Goal: Check status: Check status

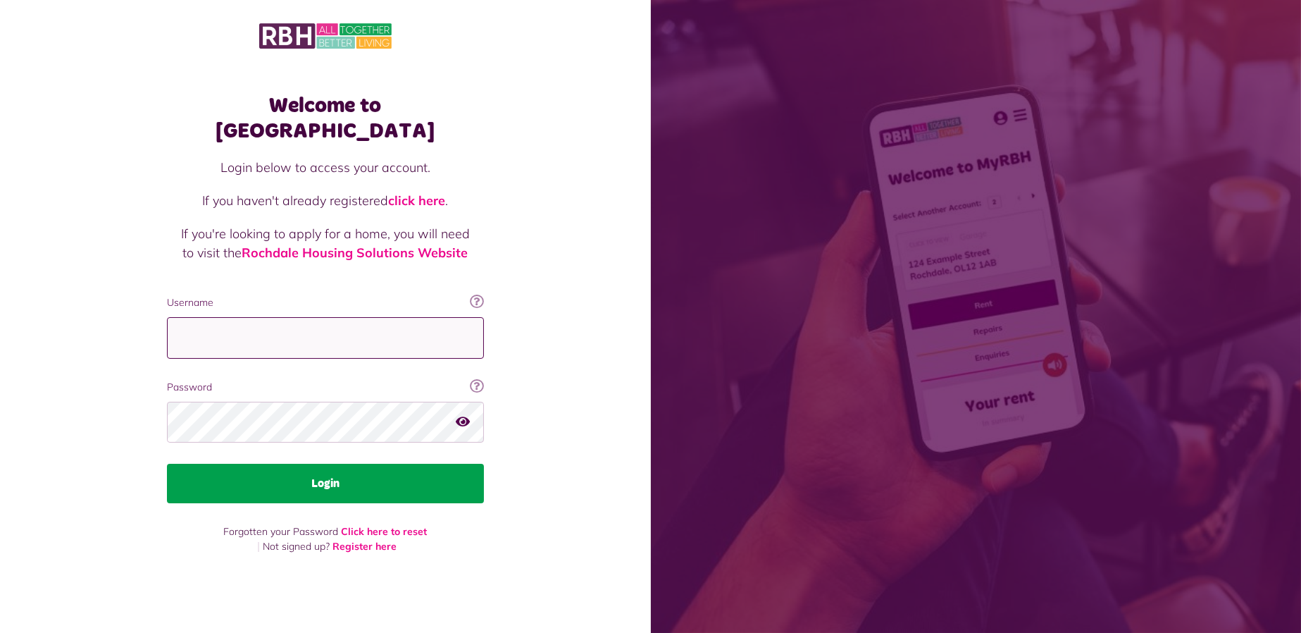
type input "**********"
click at [387, 472] on button "Login" at bounding box center [325, 482] width 317 height 39
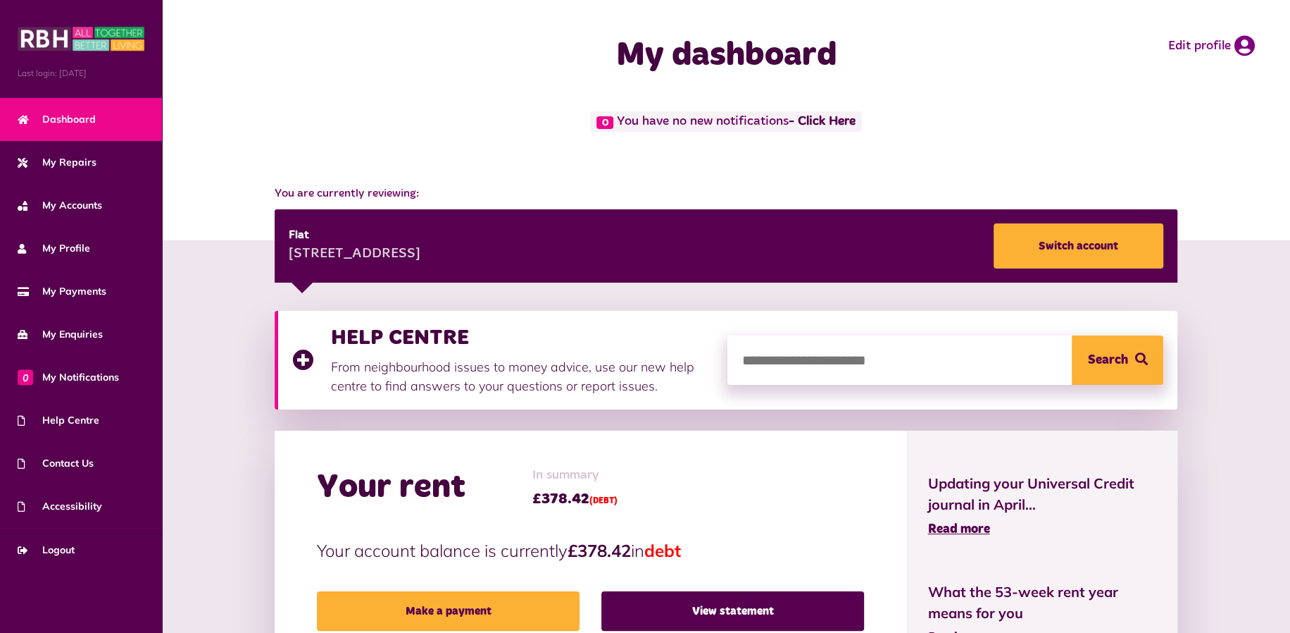
scroll to position [235, 0]
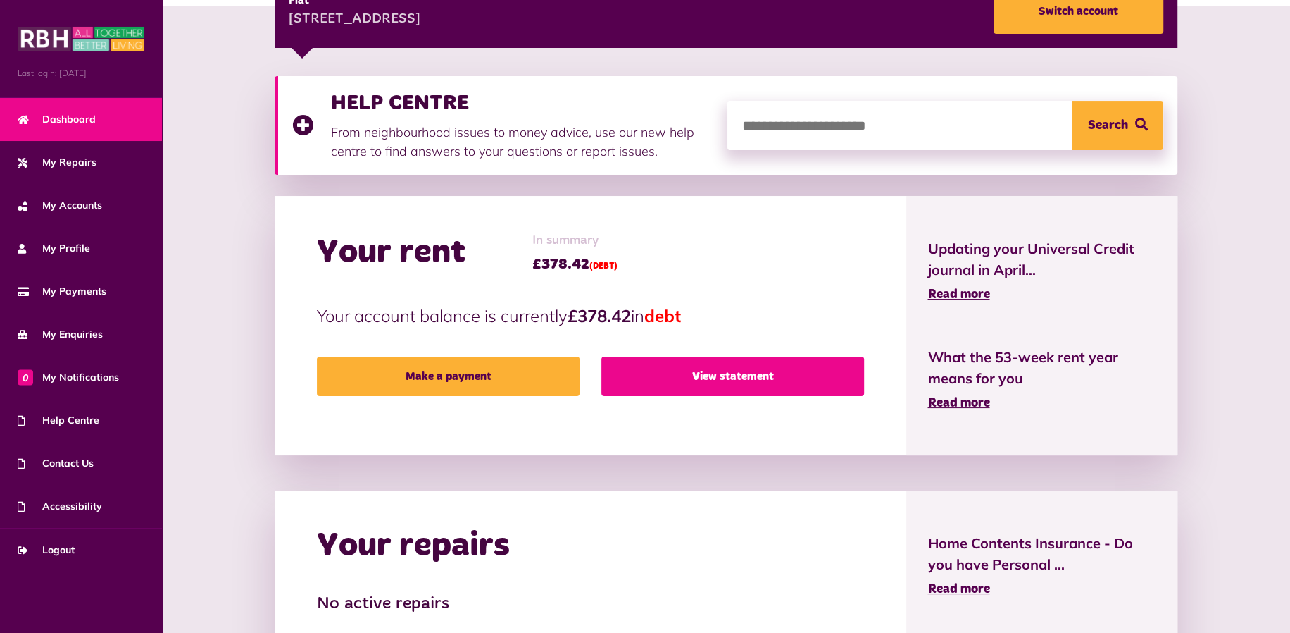
click at [730, 370] on link "View statement" at bounding box center [733, 375] width 263 height 39
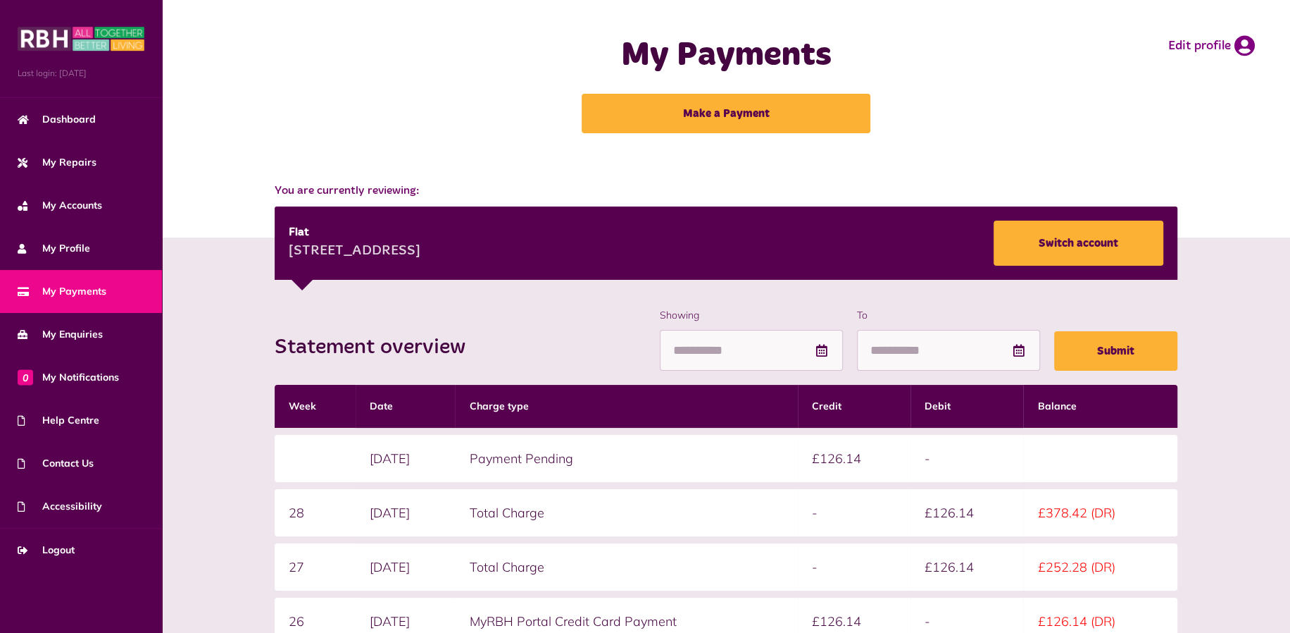
scroll to position [235, 0]
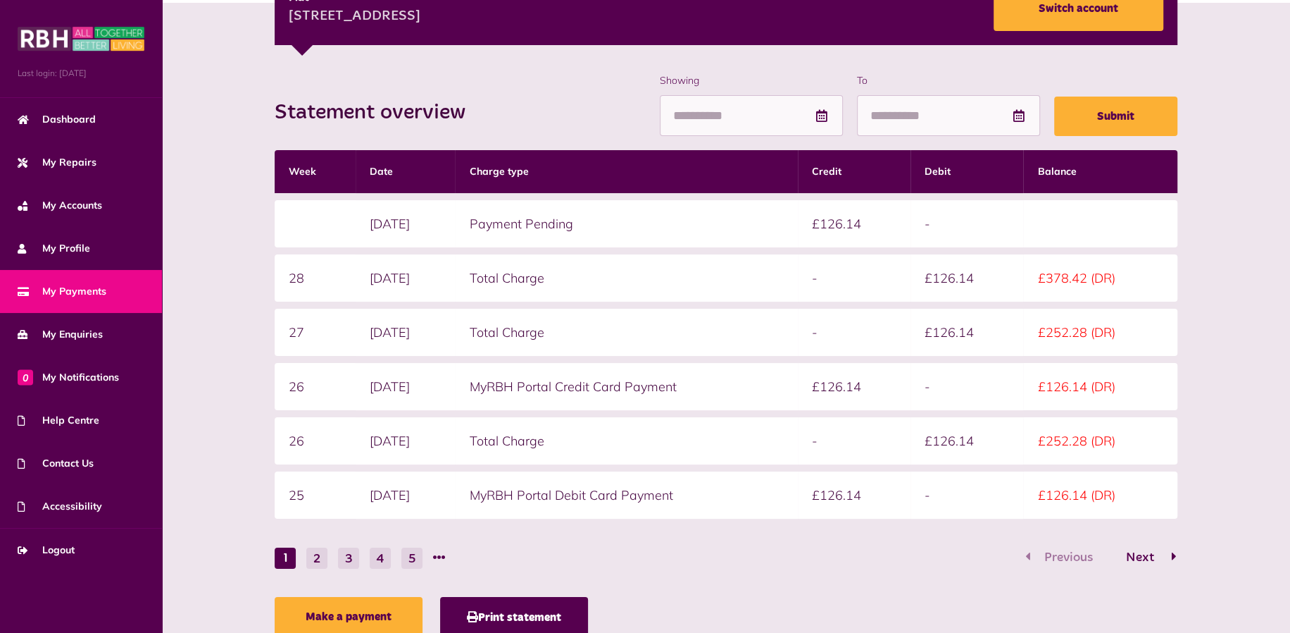
click at [1136, 551] on span "Next" at bounding box center [1140, 557] width 49 height 13
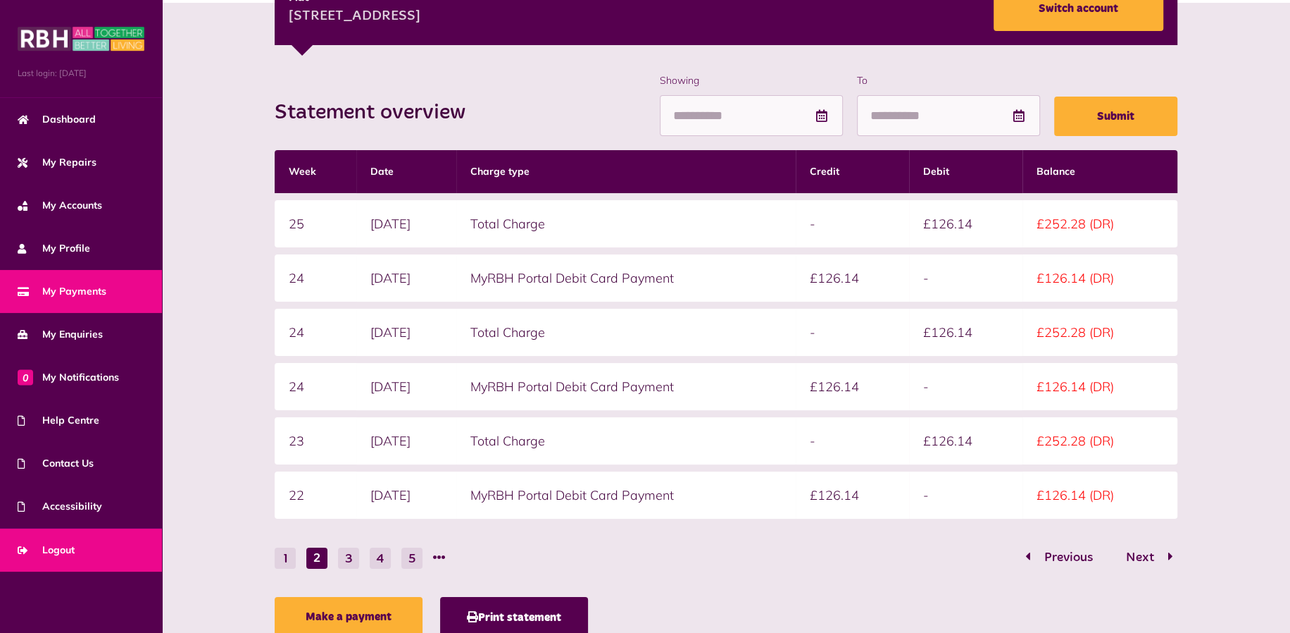
click at [81, 553] on link "Logout" at bounding box center [81, 549] width 162 height 43
